Goal: Task Accomplishment & Management: Use online tool/utility

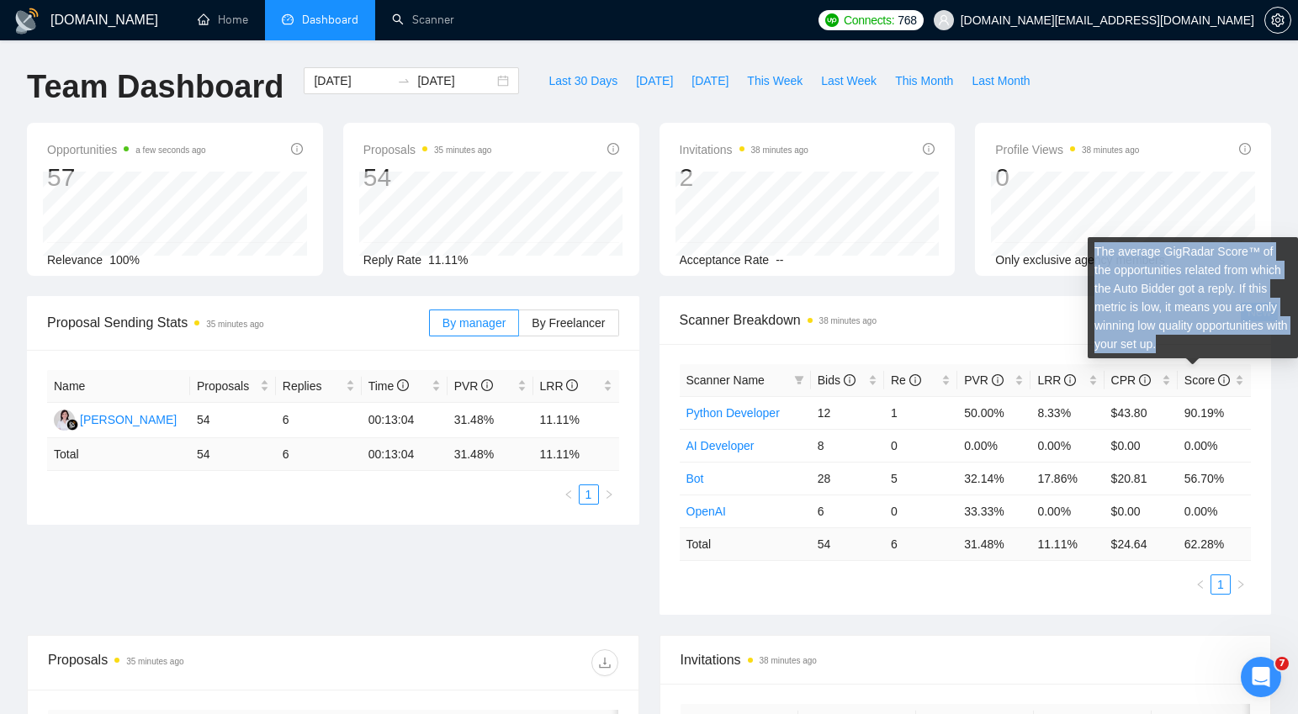
drag, startPoint x: 1259, startPoint y: 343, endPoint x: 1089, endPoint y: 257, distance: 190.8
click at [1089, 257] on div "The average GigRadar Score™ of the opportunities related from which the Auto Bi…" at bounding box center [1193, 297] width 210 height 121
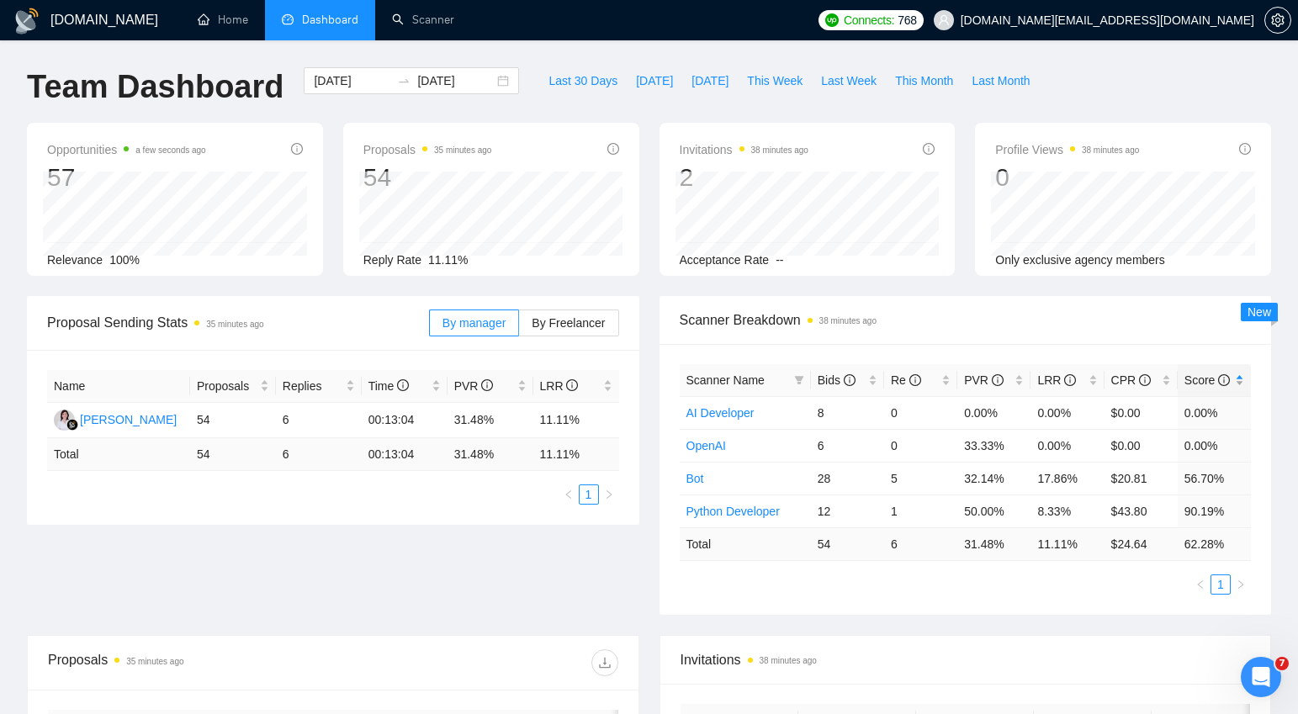
click at [1194, 377] on span "Score" at bounding box center [1207, 380] width 45 height 13
click at [425, 20] on link "Scanner" at bounding box center [423, 20] width 62 height 14
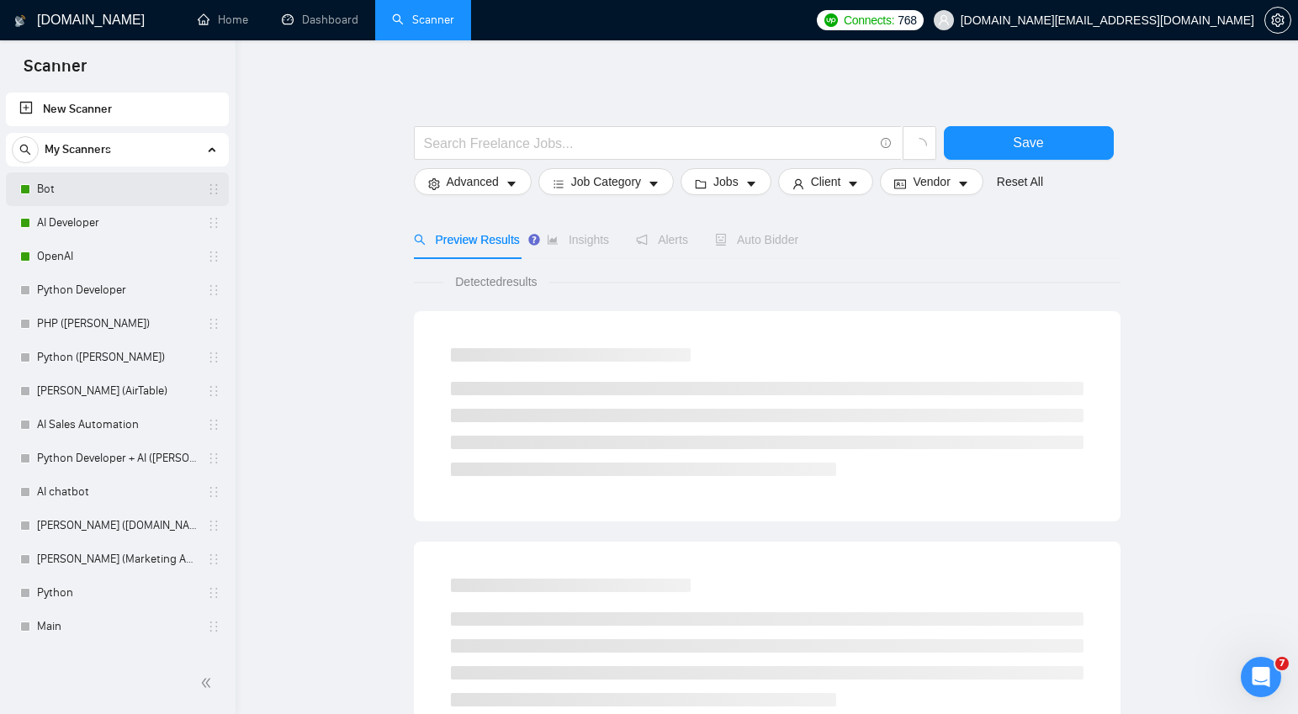
click at [49, 191] on link "Bot" at bounding box center [117, 189] width 160 height 34
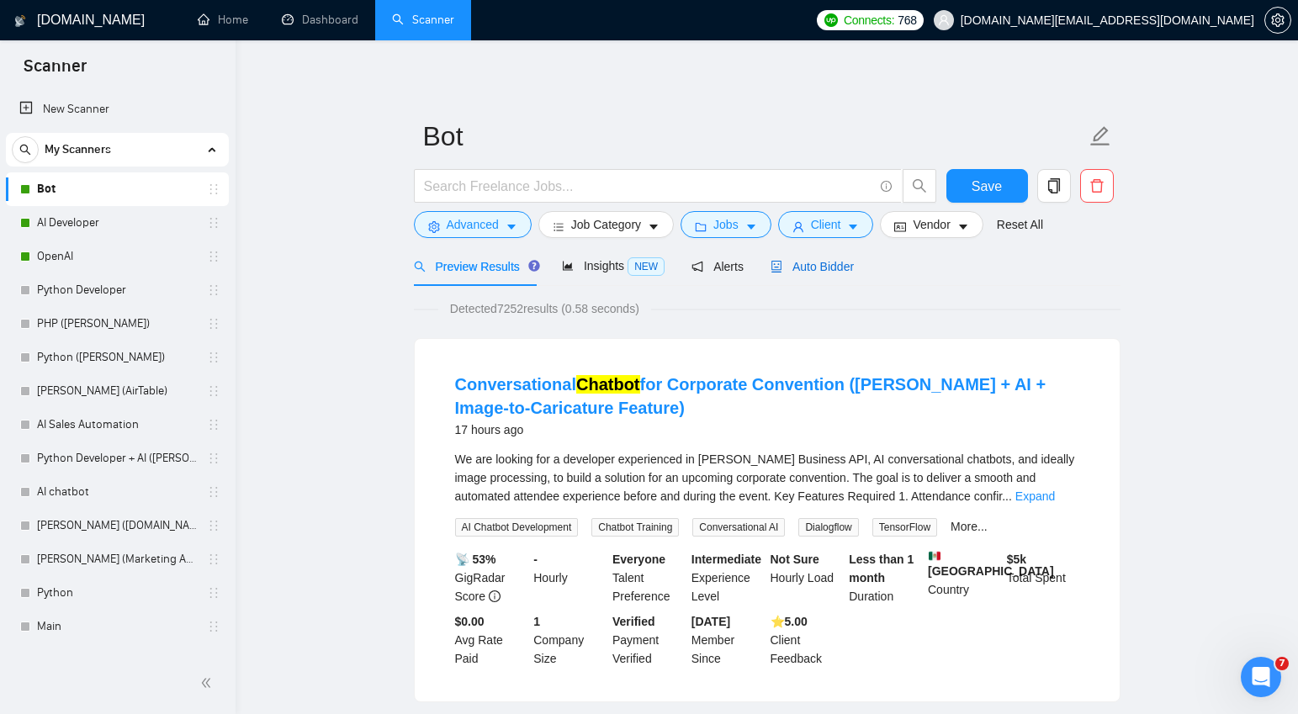
click at [817, 269] on span "Auto Bidder" at bounding box center [812, 266] width 83 height 13
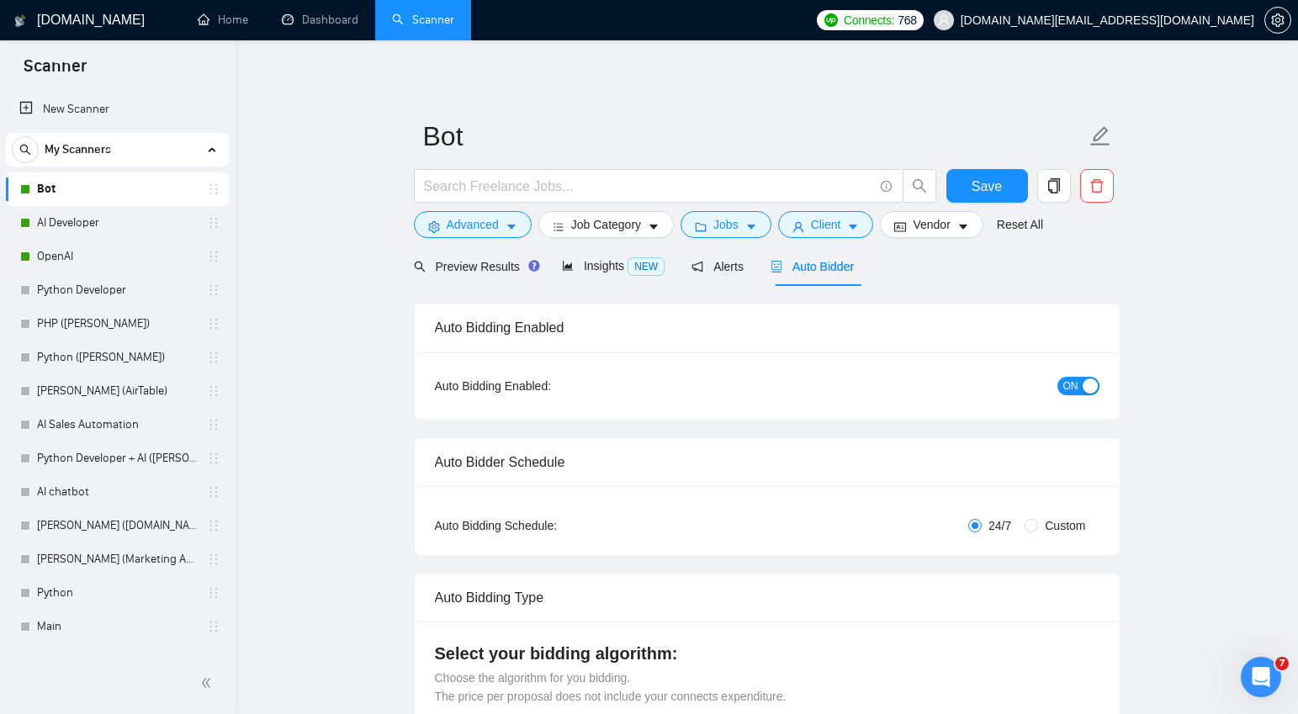
checkbox input "true"
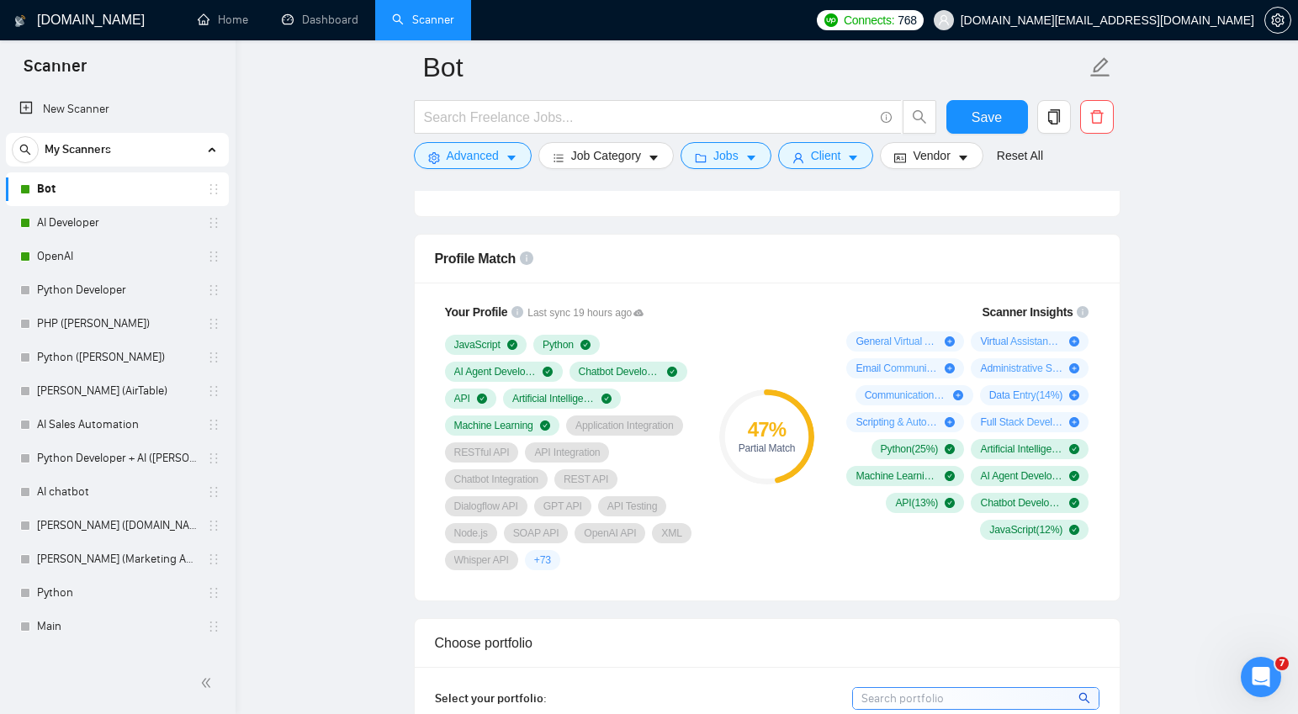
scroll to position [1058, 0]
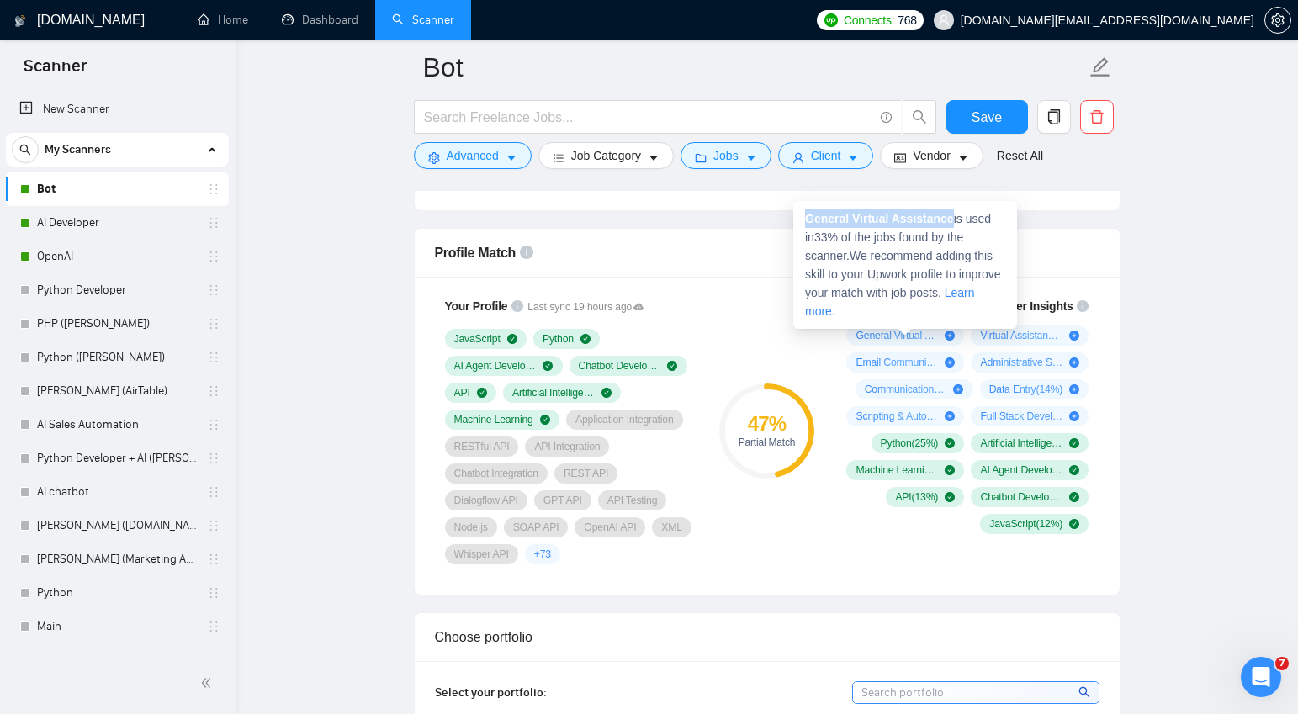
drag, startPoint x: 960, startPoint y: 215, endPoint x: 805, endPoint y: 215, distance: 154.8
click at [805, 215] on span "General Virtual Assistance is used in 33 % of the jobs found by the scanner. We…" at bounding box center [903, 265] width 196 height 106
copy strong "General Virtual Assistance"
